Goal: Navigation & Orientation: Find specific page/section

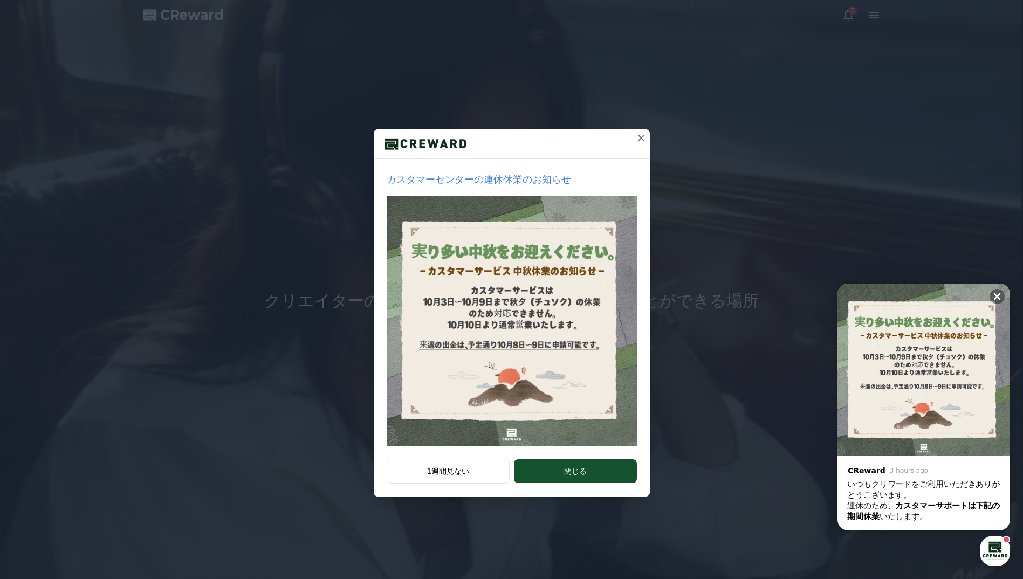
click at [641, 141] on icon at bounding box center [641, 138] width 13 height 13
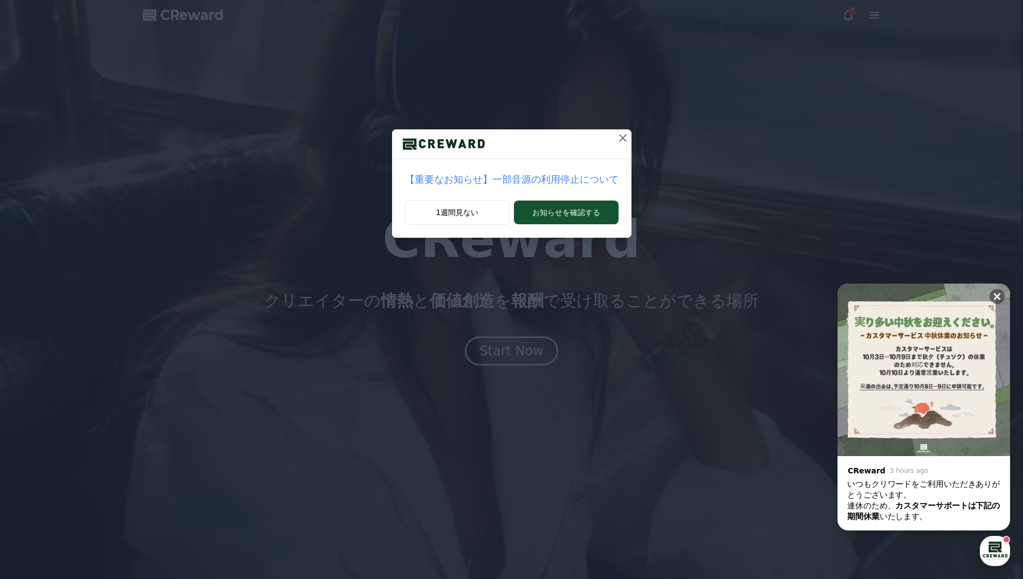
click at [619, 140] on icon at bounding box center [623, 138] width 8 height 8
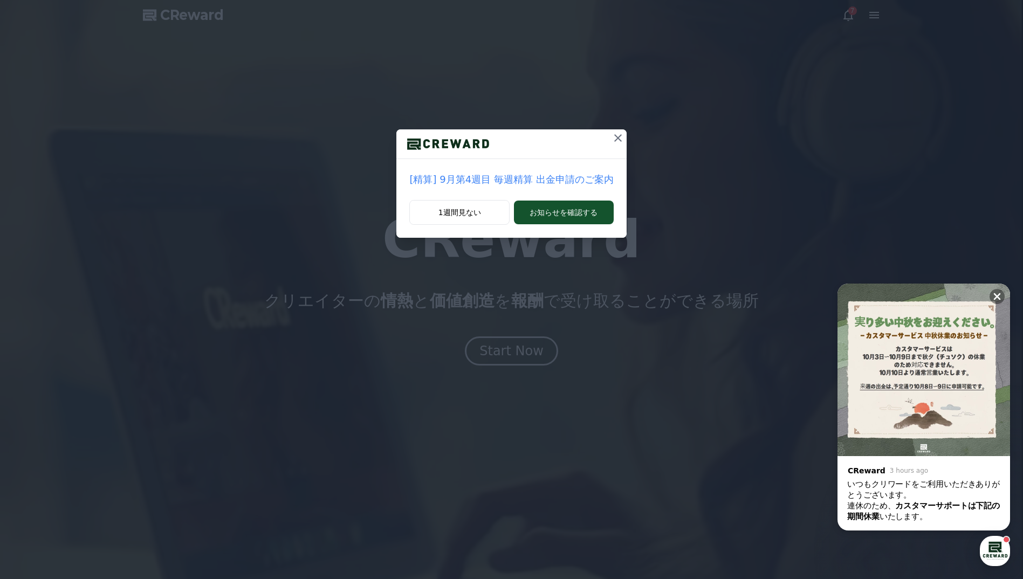
click at [614, 140] on icon at bounding box center [618, 138] width 8 height 8
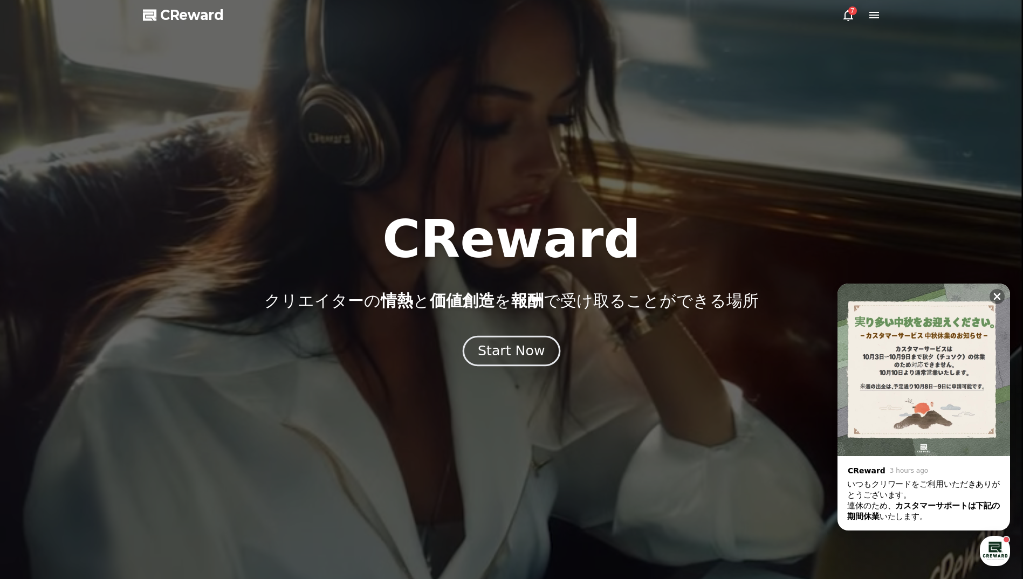
click at [533, 346] on div "Start Now" at bounding box center [511, 351] width 67 height 18
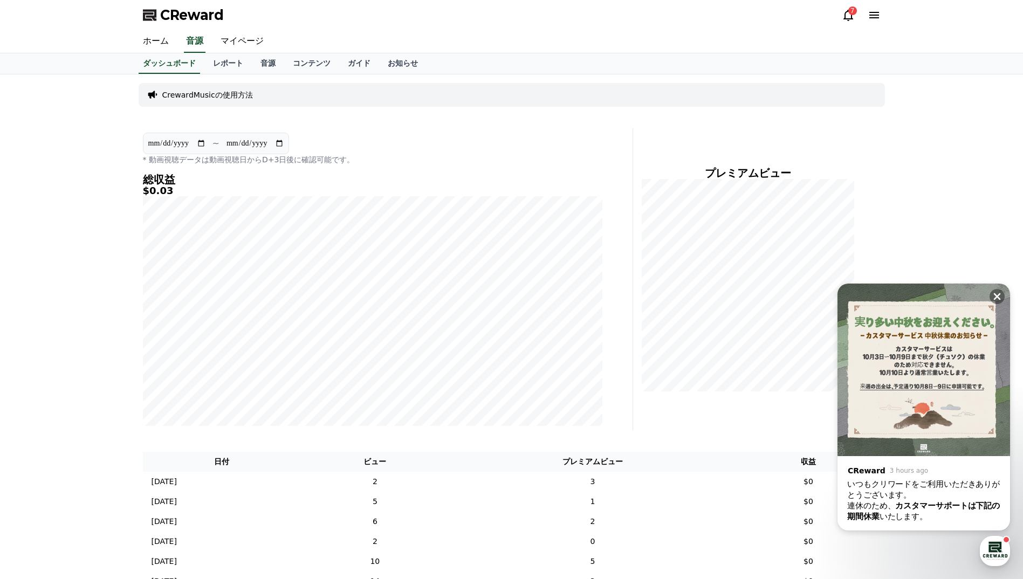
click at [848, 19] on icon at bounding box center [848, 15] width 10 height 11
